Goal: Find specific page/section: Find specific page/section

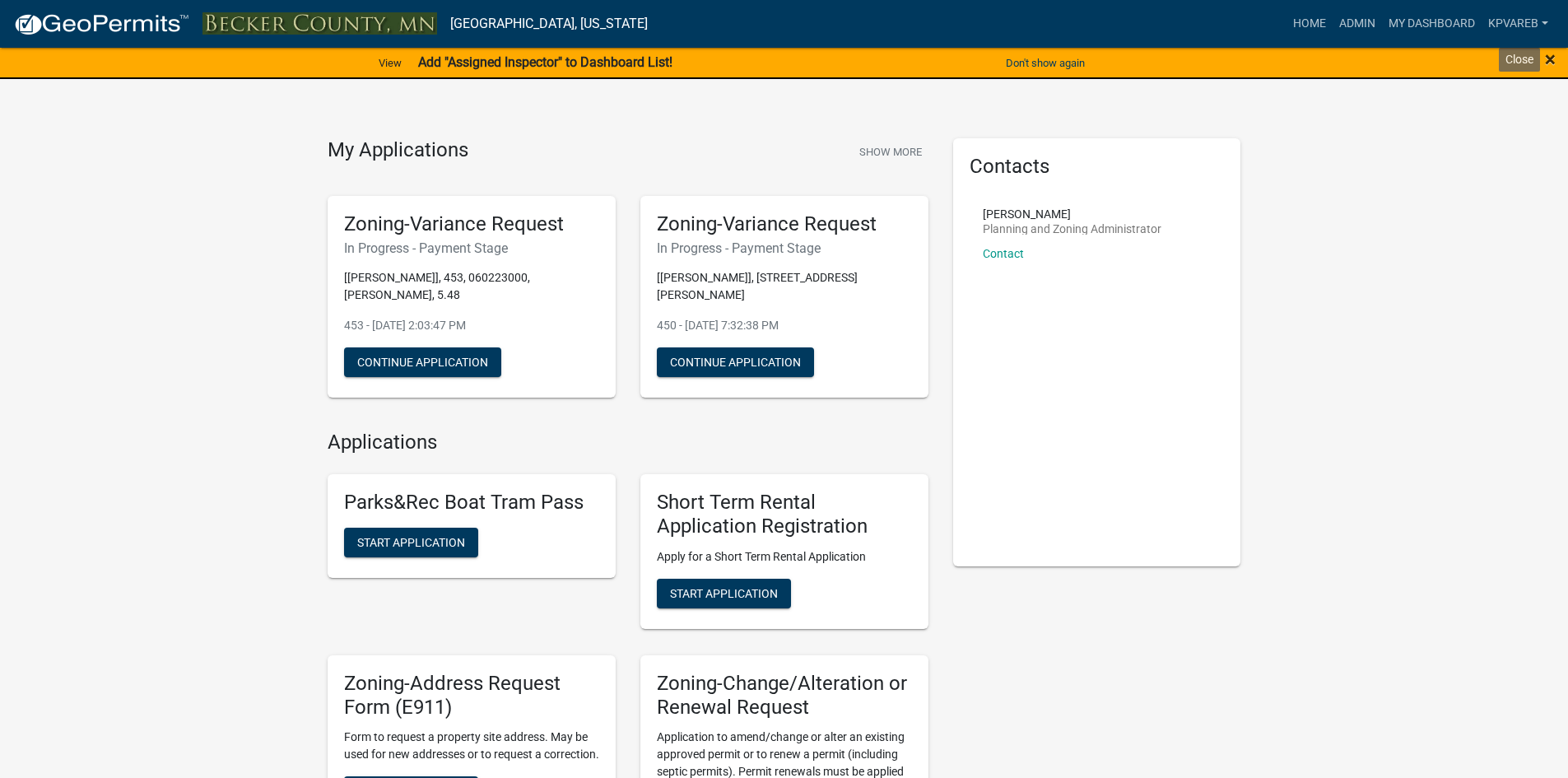
click at [1548, 53] on span "×" at bounding box center [1551, 59] width 11 height 23
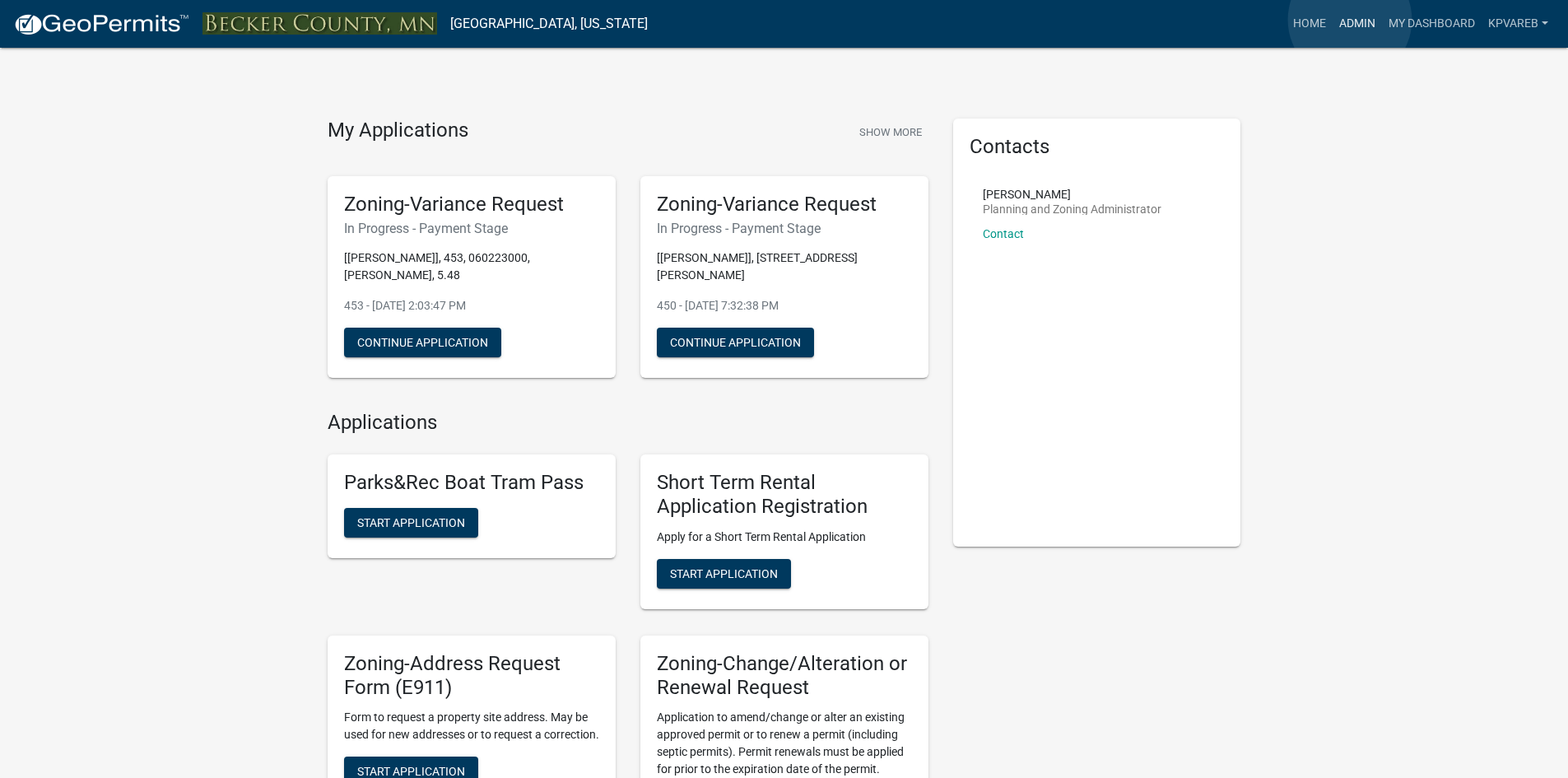
click at [1350, 20] on link "Admin" at bounding box center [1357, 23] width 49 height 31
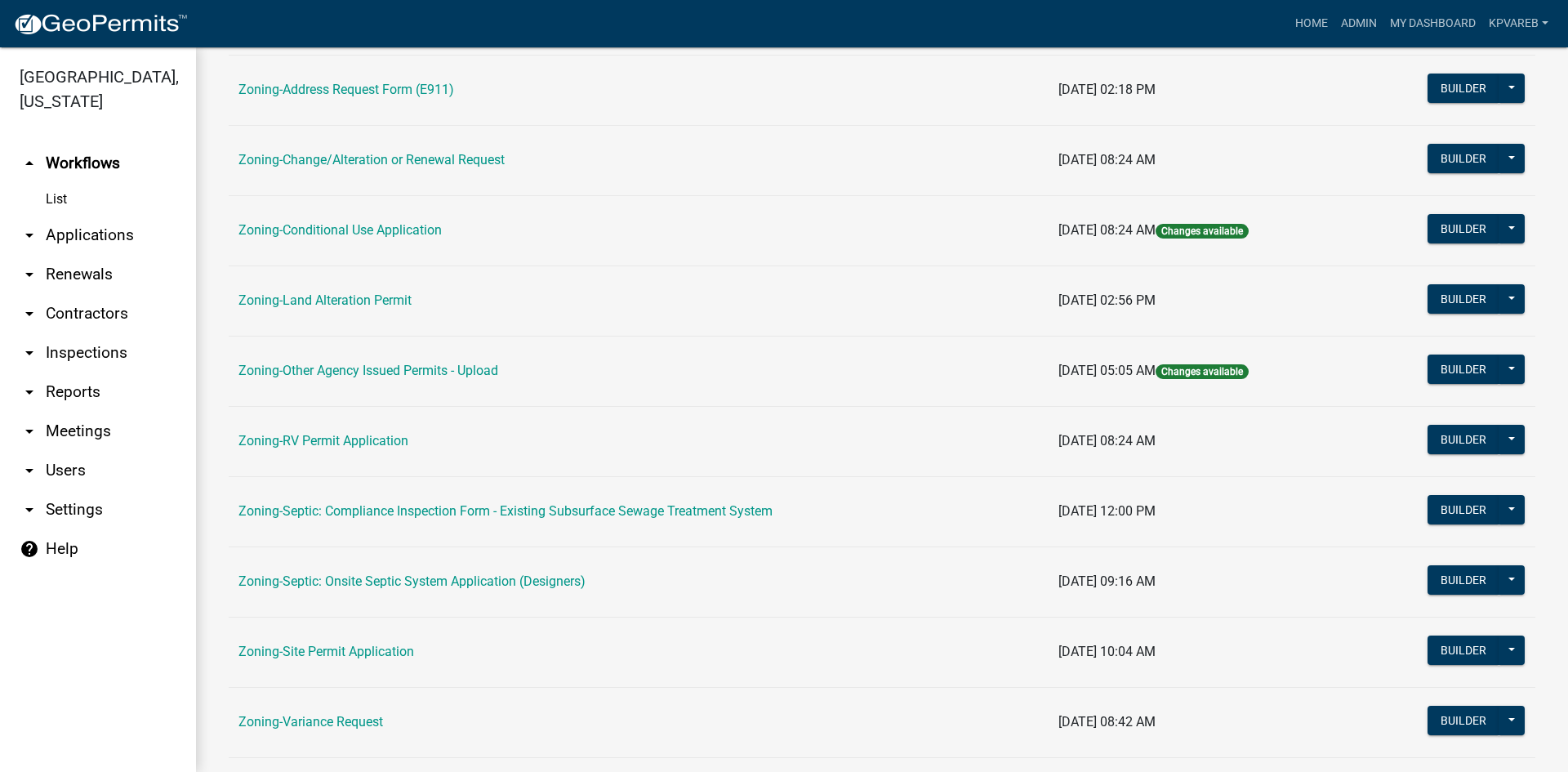
scroll to position [469, 0]
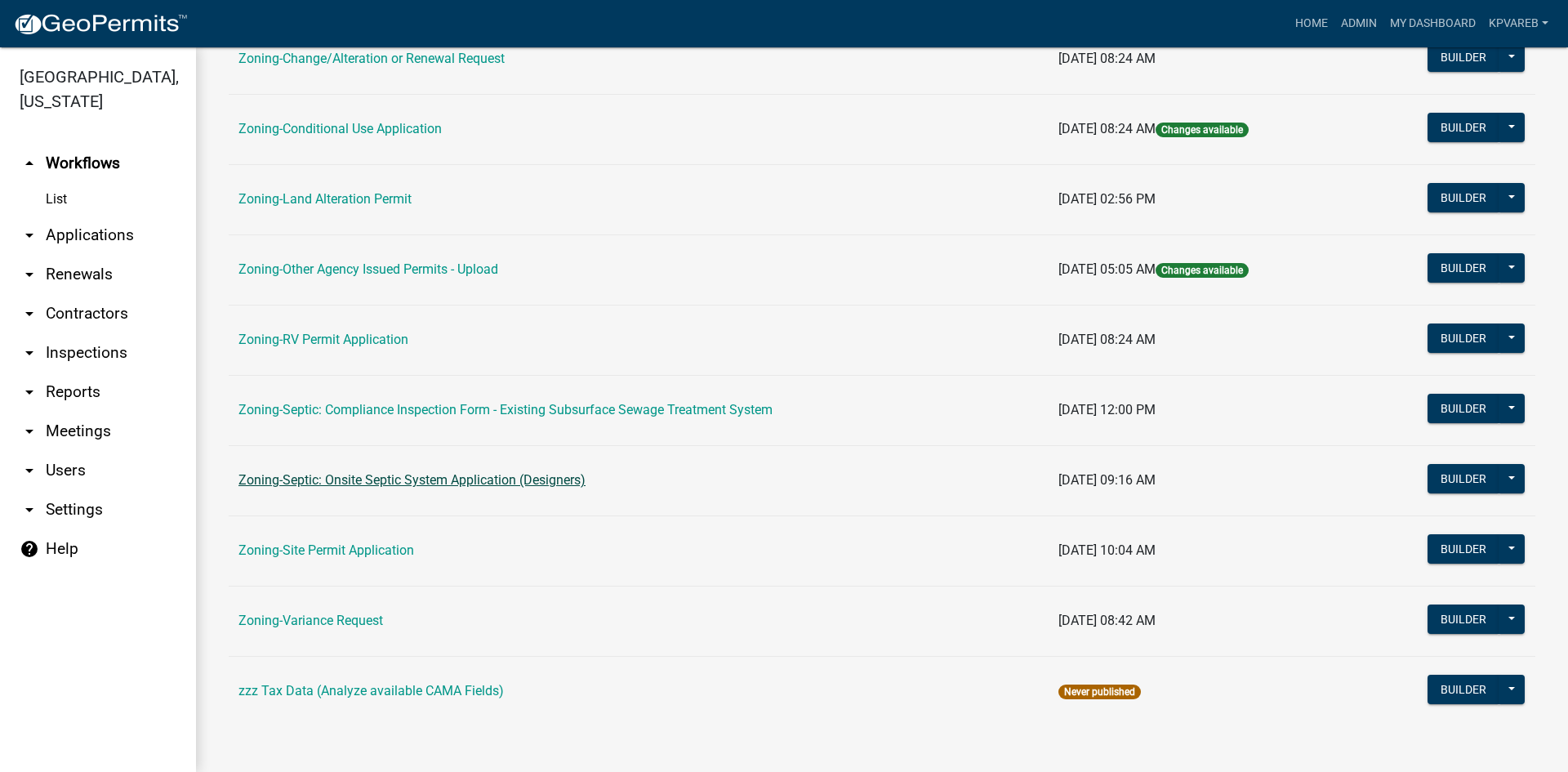
click at [468, 478] on link "Zoning-Septic: Onsite Septic System Application (Designers)" at bounding box center [411, 479] width 347 height 15
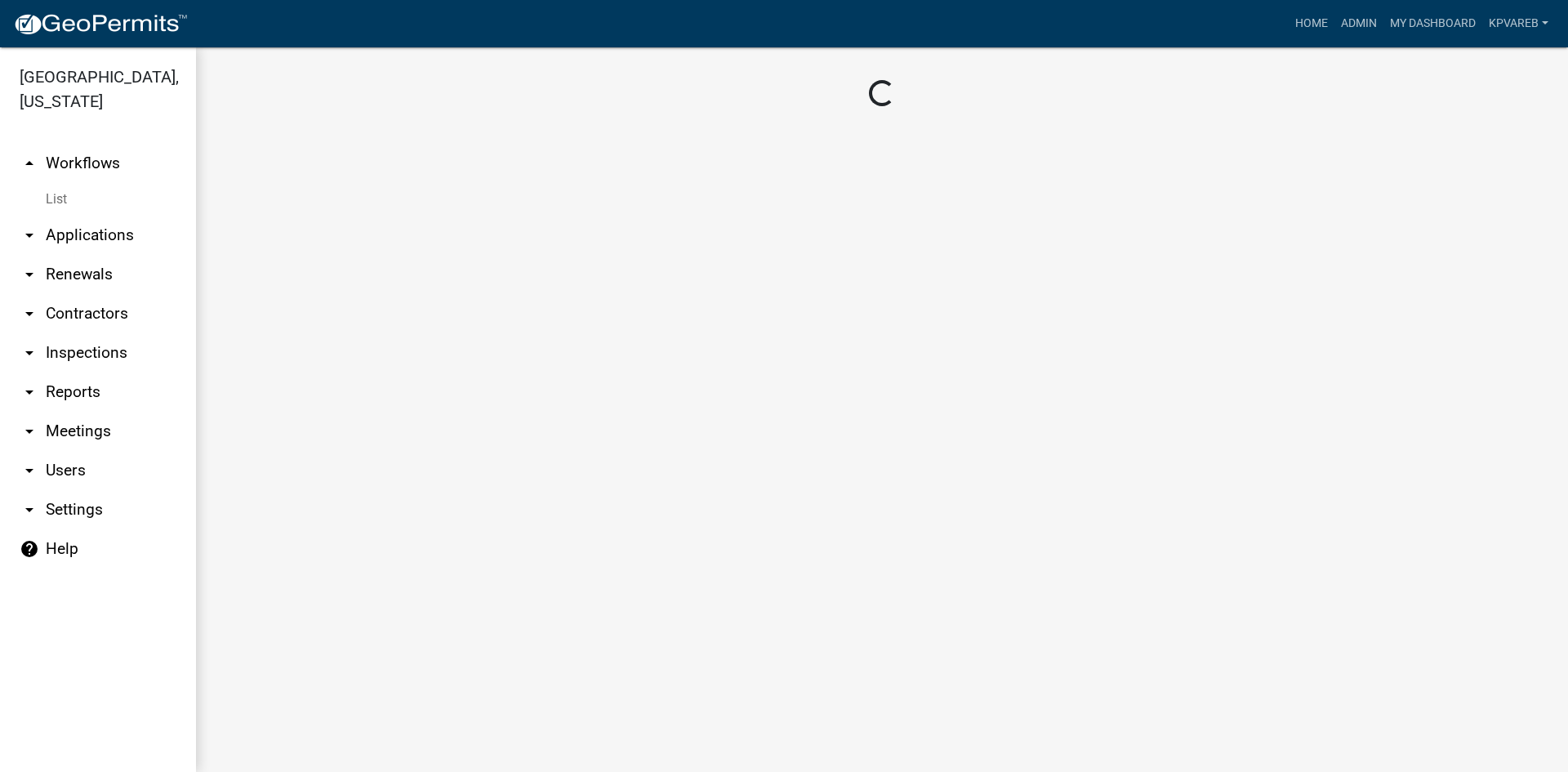
click at [468, 478] on main "Loading..." at bounding box center [882, 410] width 1372 height 725
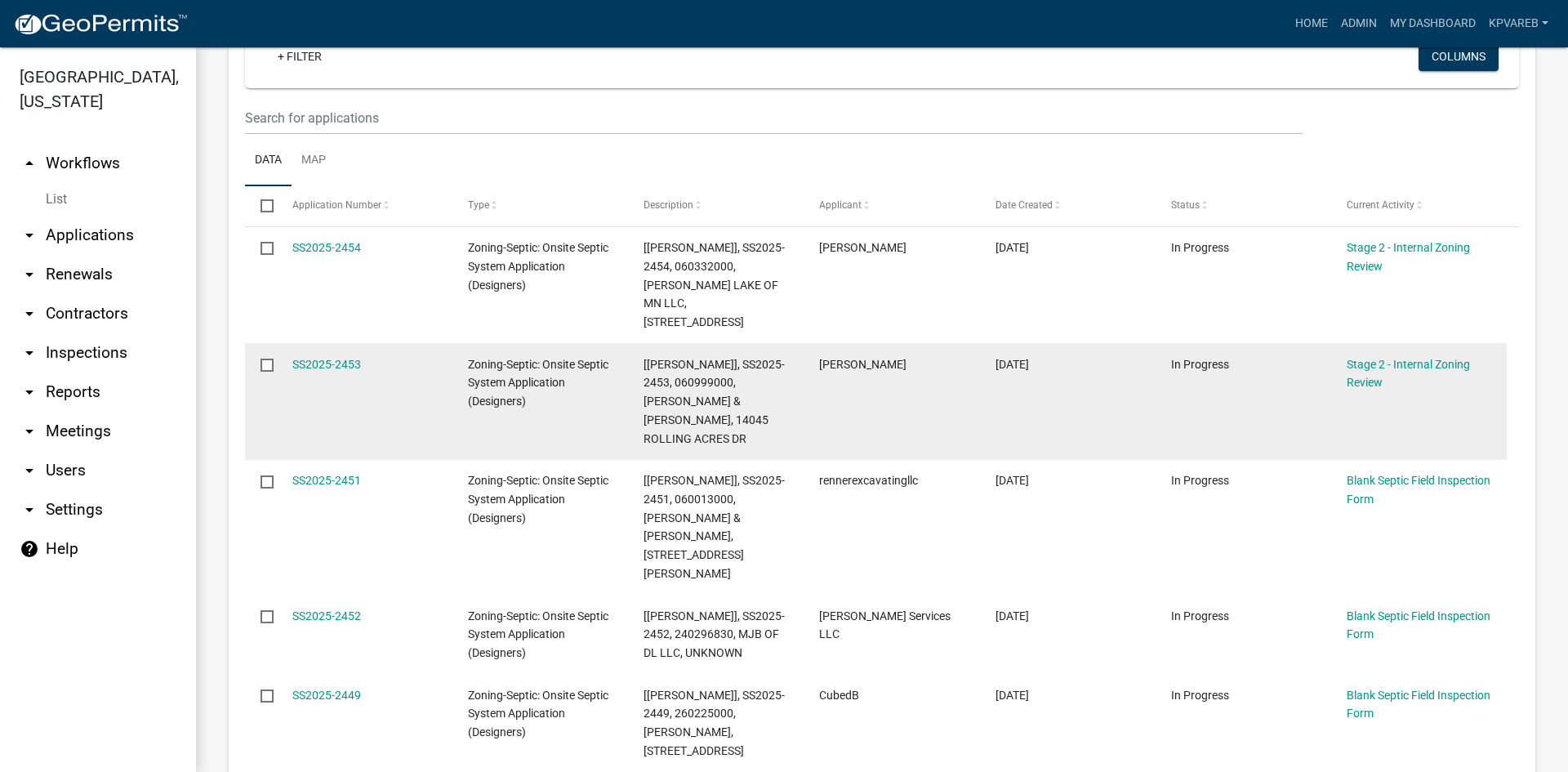
scroll to position [163, 0]
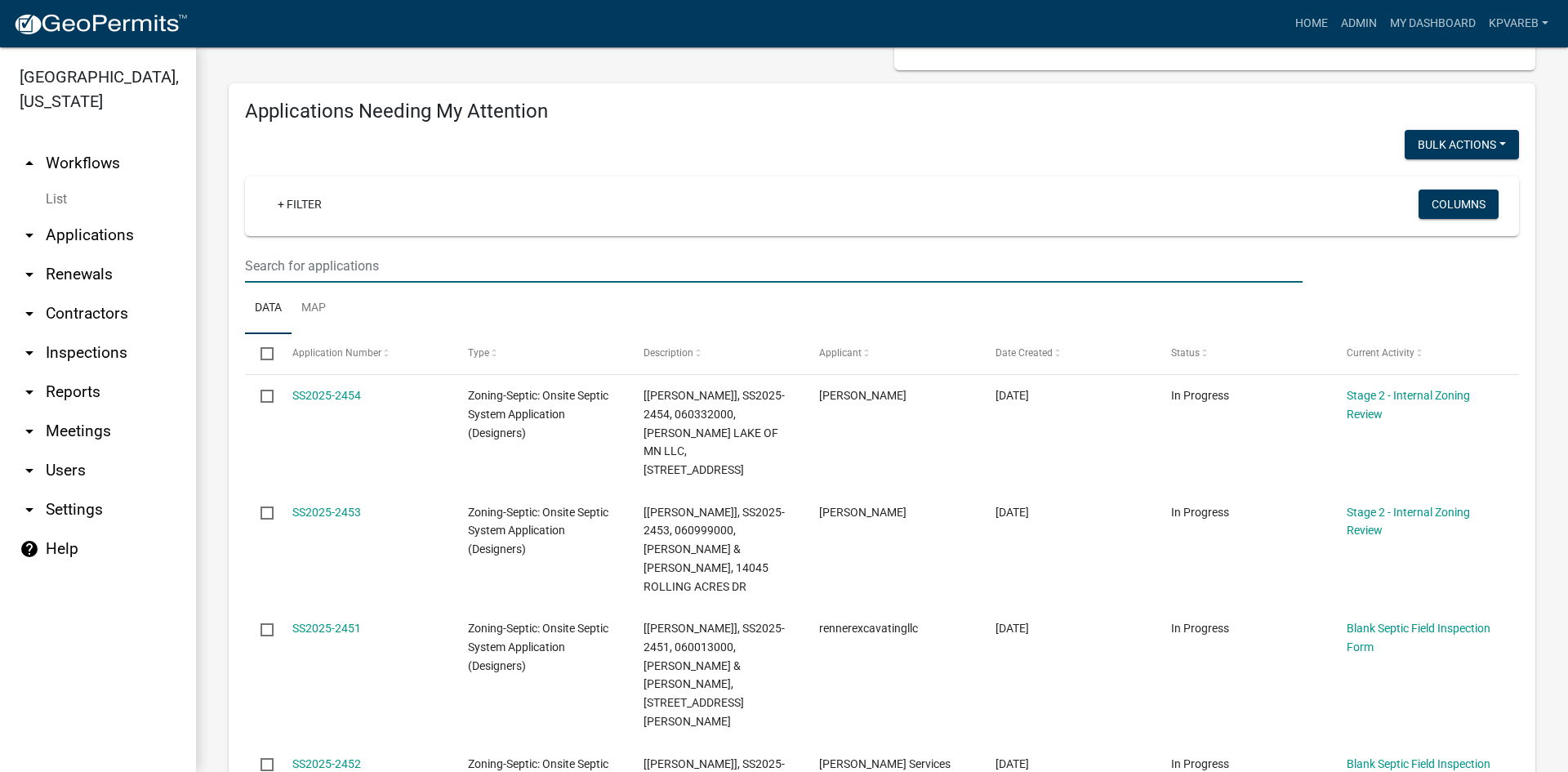
click at [286, 253] on input "text" at bounding box center [774, 266] width 1058 height 34
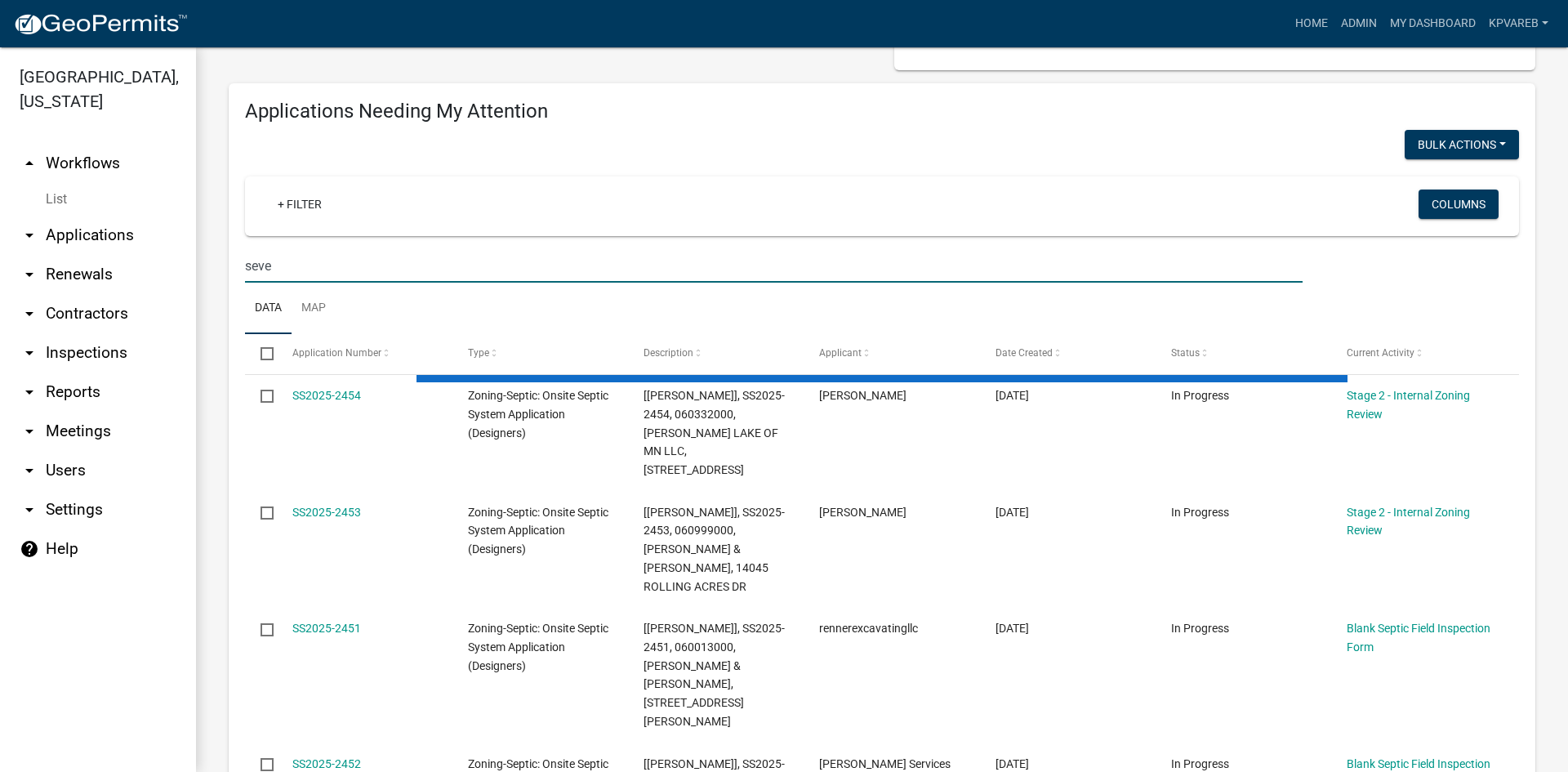
type input "sever"
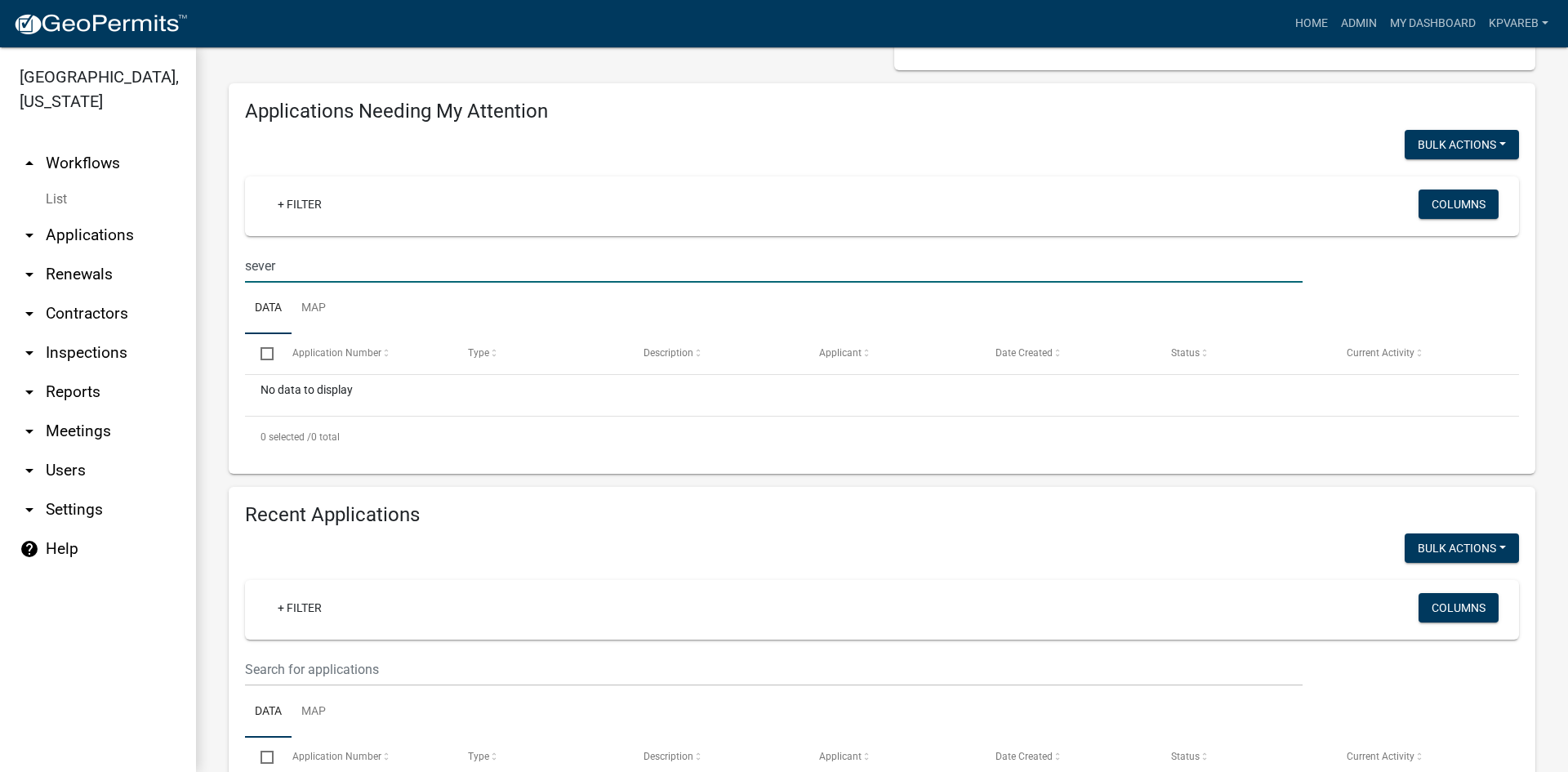
drag, startPoint x: 279, startPoint y: 266, endPoint x: 246, endPoint y: 270, distance: 33.2
click at [238, 274] on div "sever" at bounding box center [774, 266] width 1083 height 34
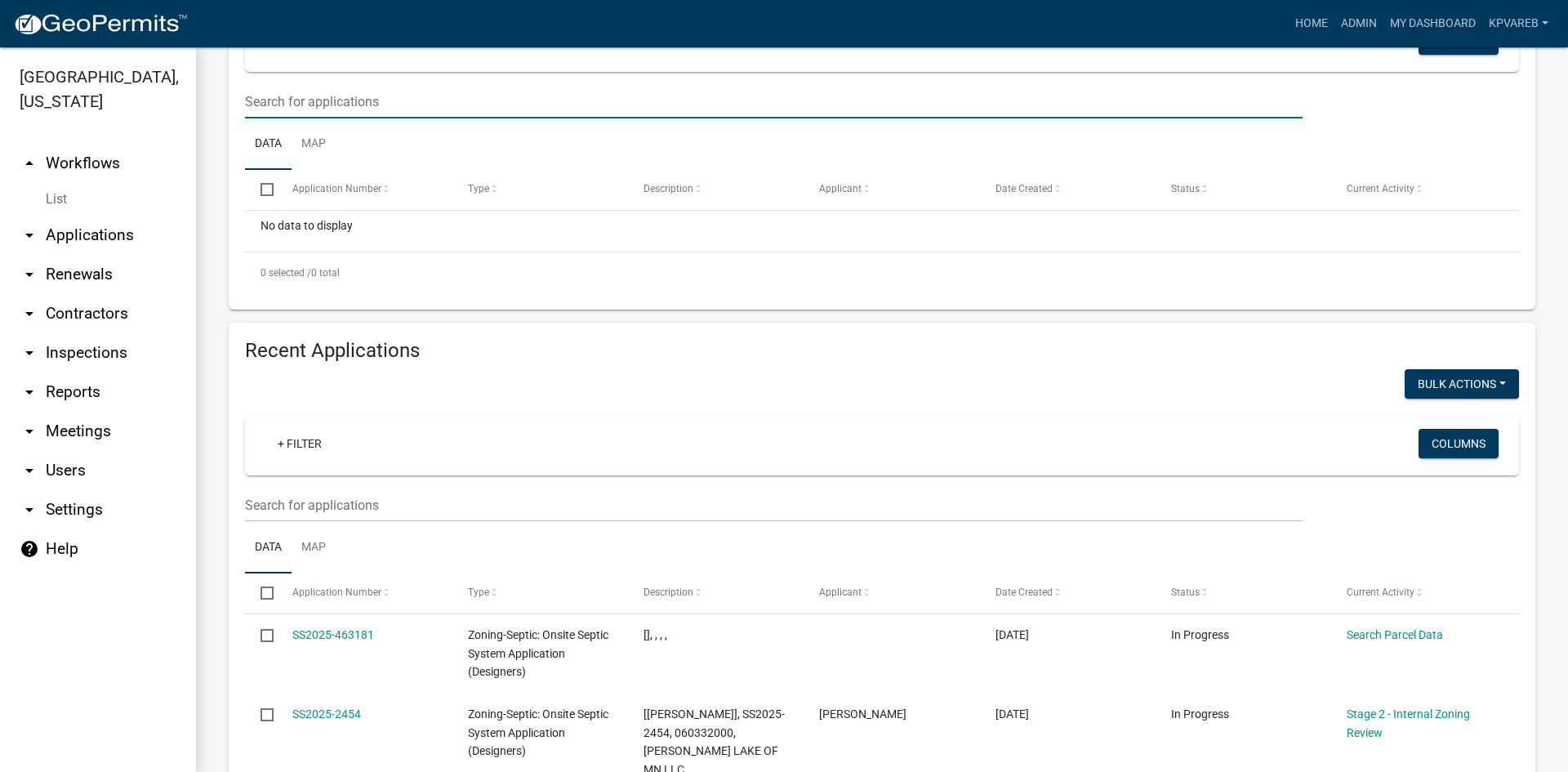
scroll to position [490, 0]
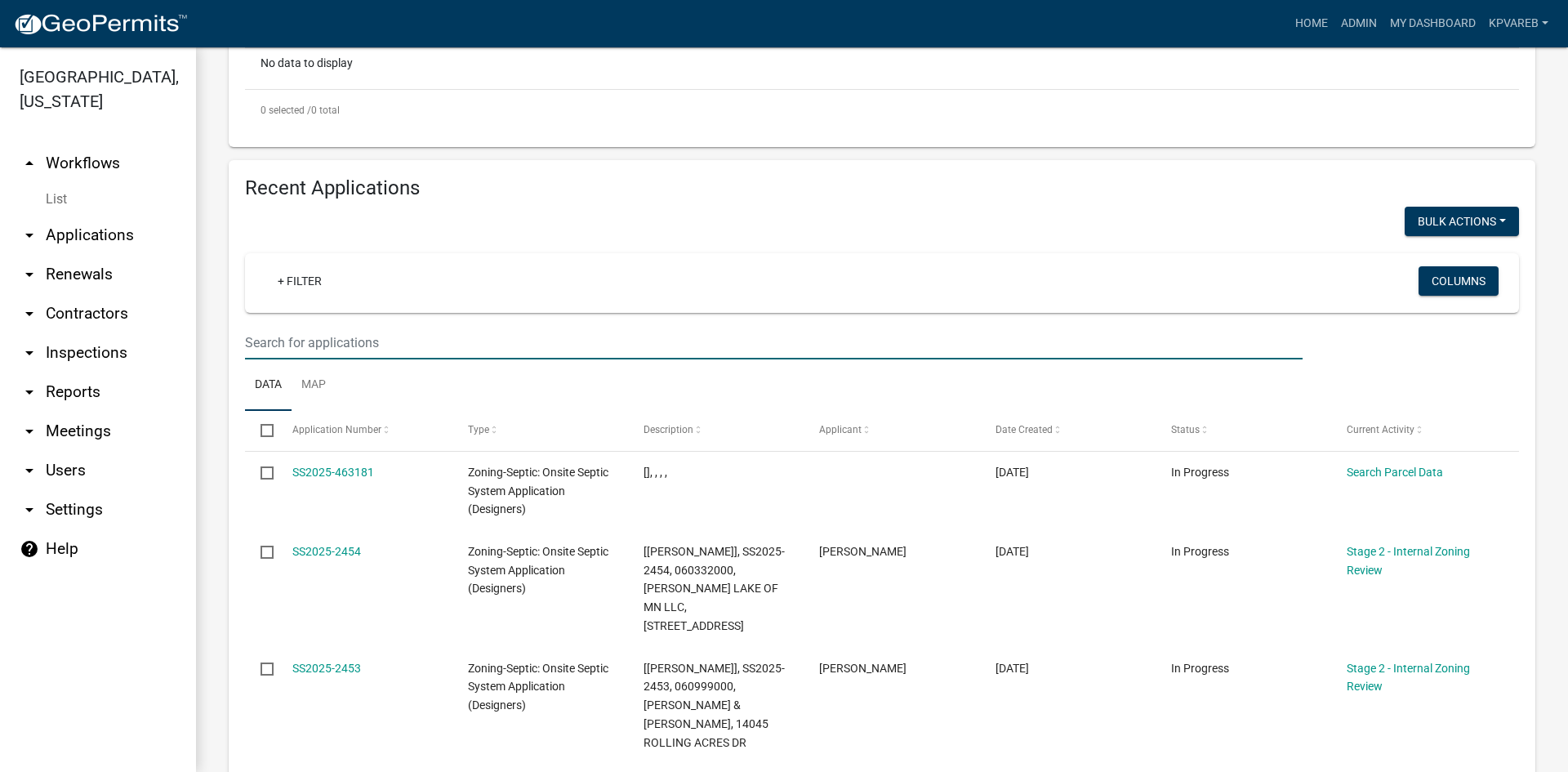
click at [286, 341] on input "text" at bounding box center [774, 343] width 1058 height 34
paste input "sever"
type input "sever"
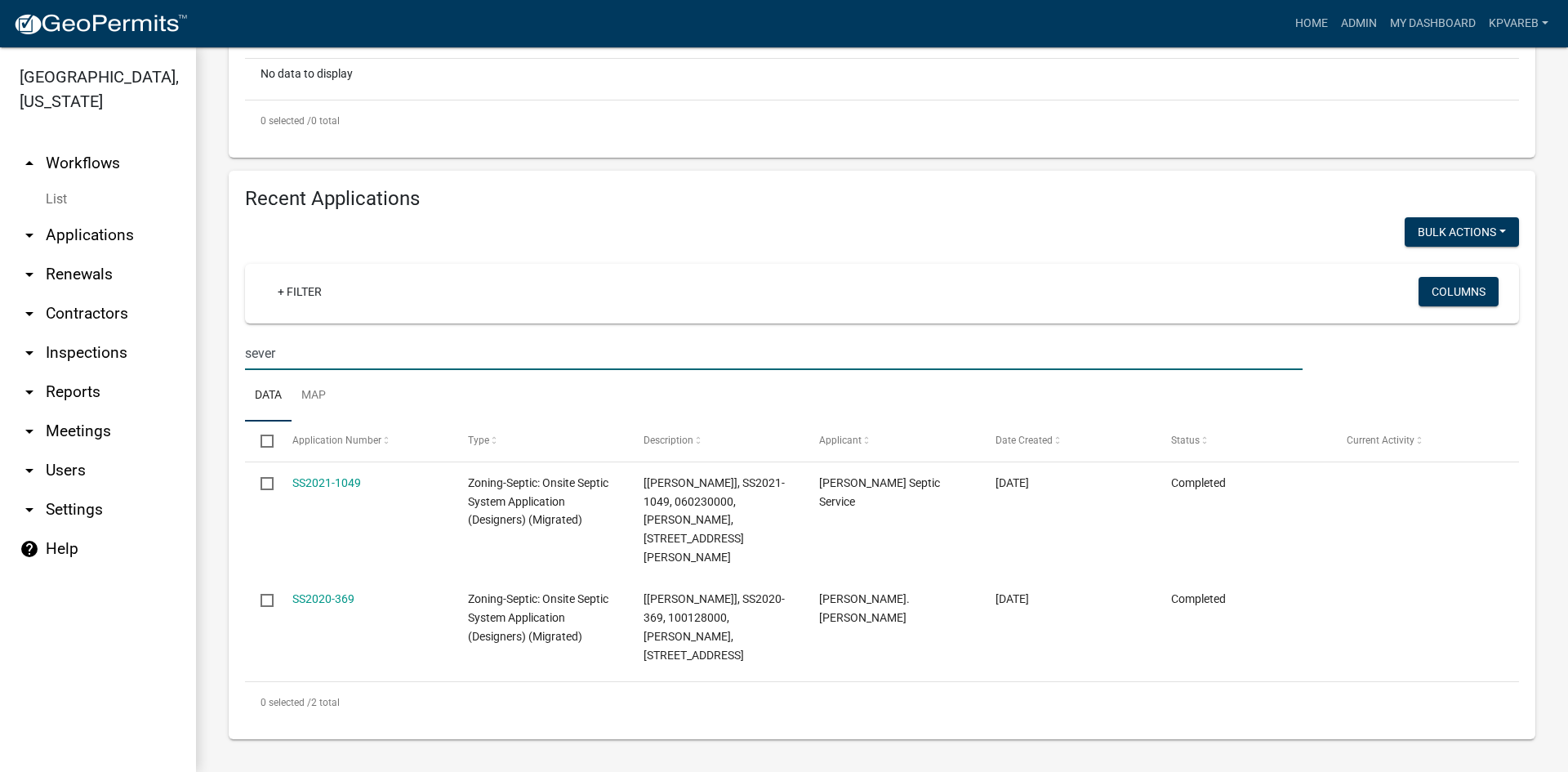
scroll to position [153, 0]
